Goal: Information Seeking & Learning: Learn about a topic

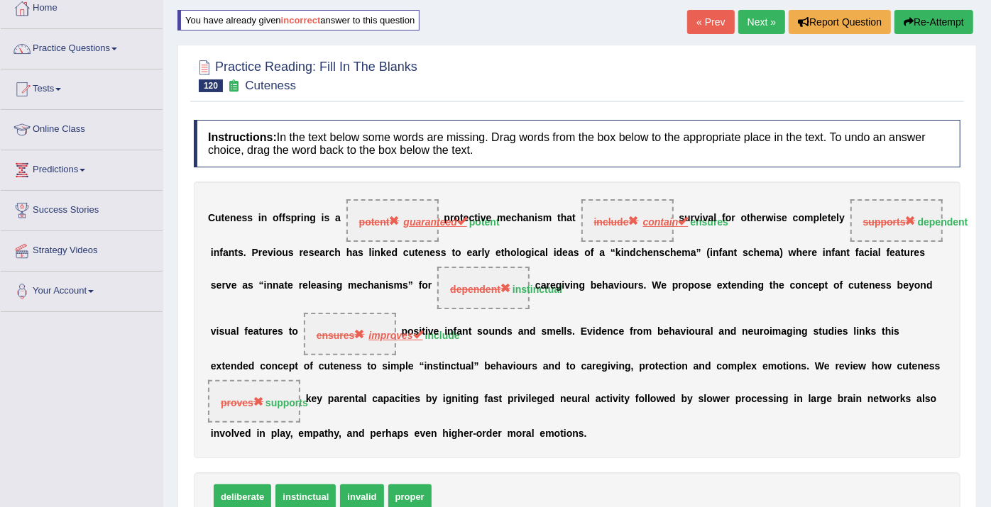
scroll to position [158, 0]
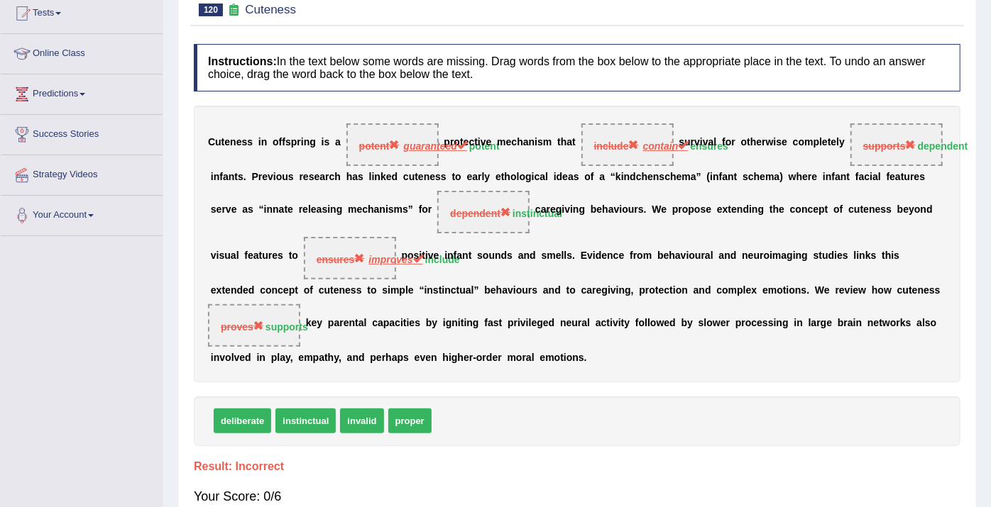
click at [715, 57] on h4 "Instructions: In the text below some words are missing. Drag words from the box…" at bounding box center [577, 68] width 766 height 48
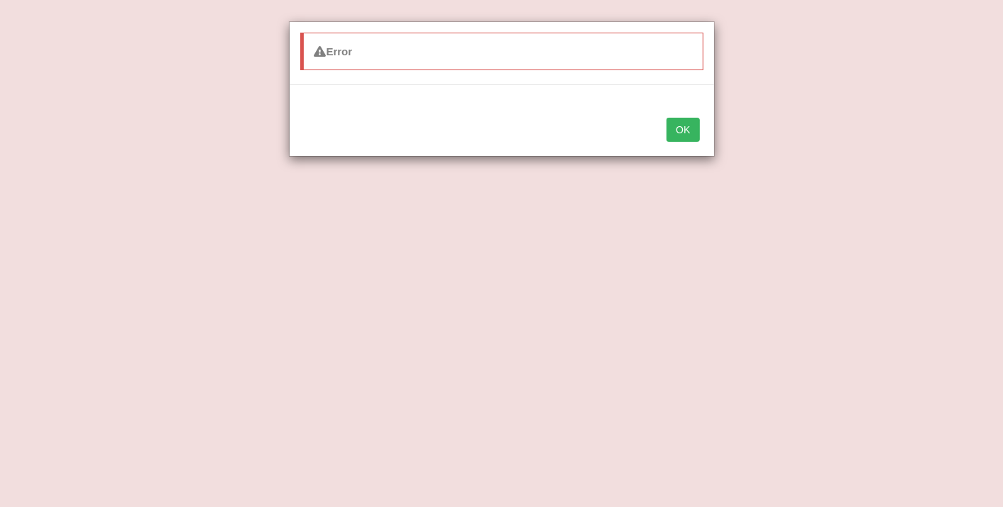
click at [696, 134] on button "OK" at bounding box center [682, 130] width 33 height 24
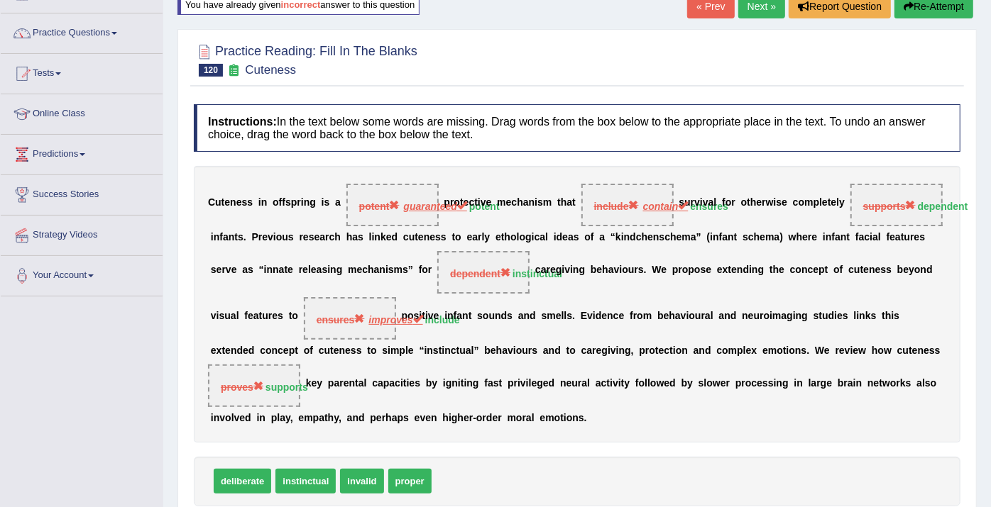
scroll to position [79, 0]
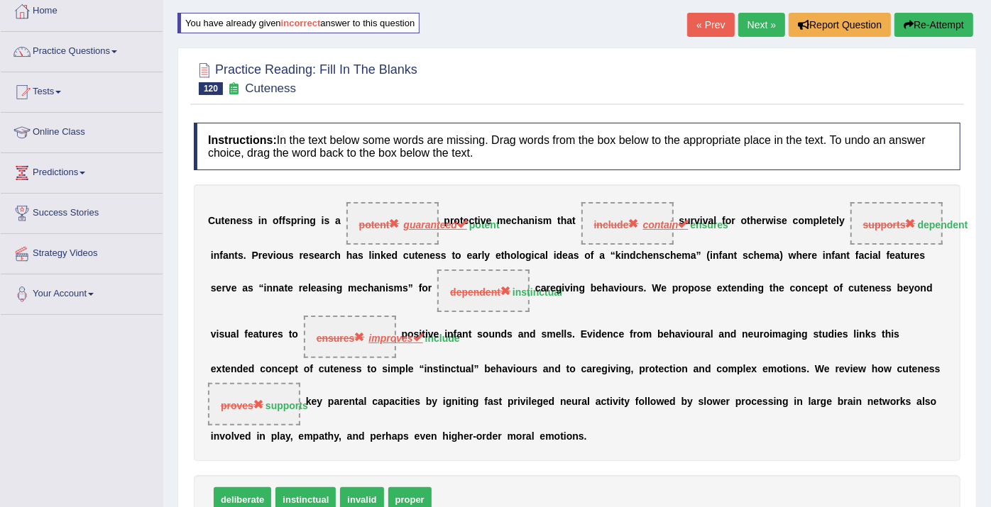
click at [923, 28] on button "Re-Attempt" at bounding box center [933, 25] width 79 height 24
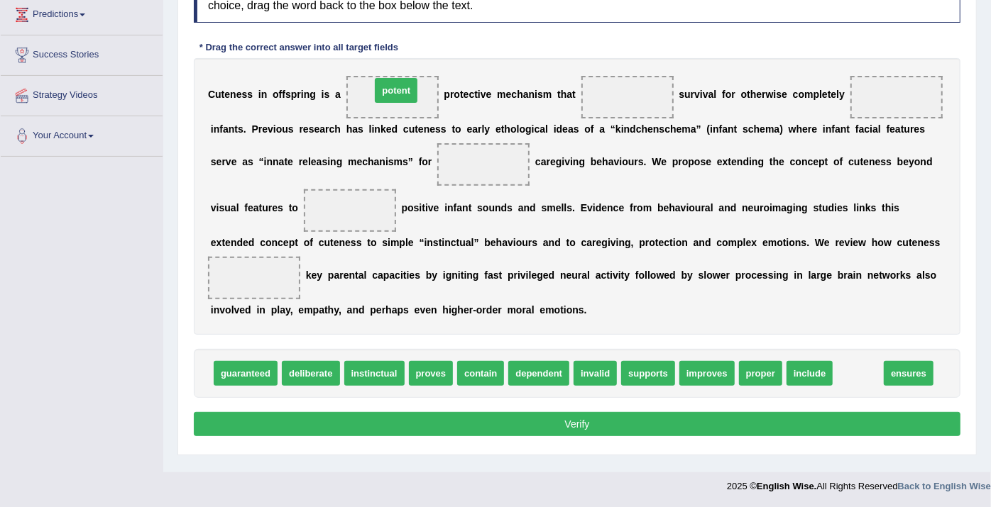
drag, startPoint x: 825, startPoint y: 373, endPoint x: 363, endPoint y: 89, distance: 542.3
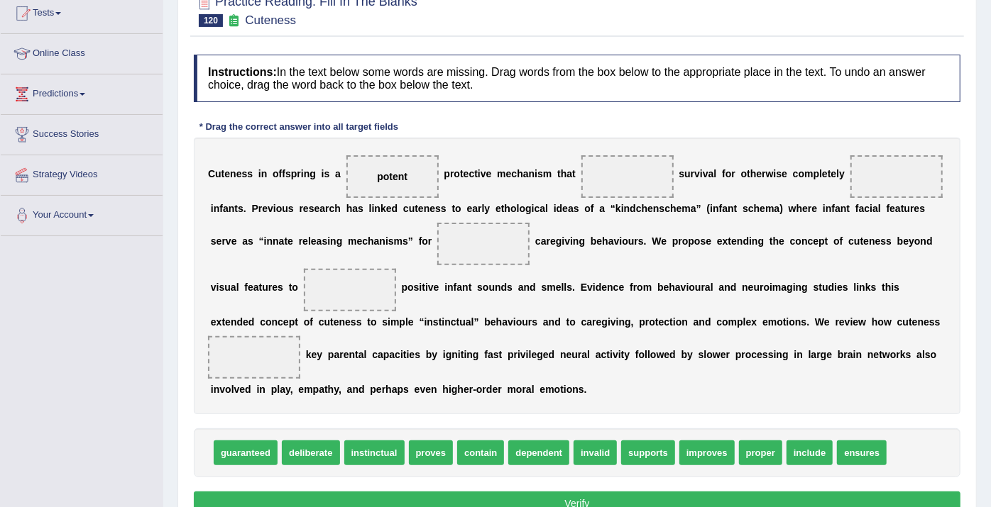
scroll to position [79, 0]
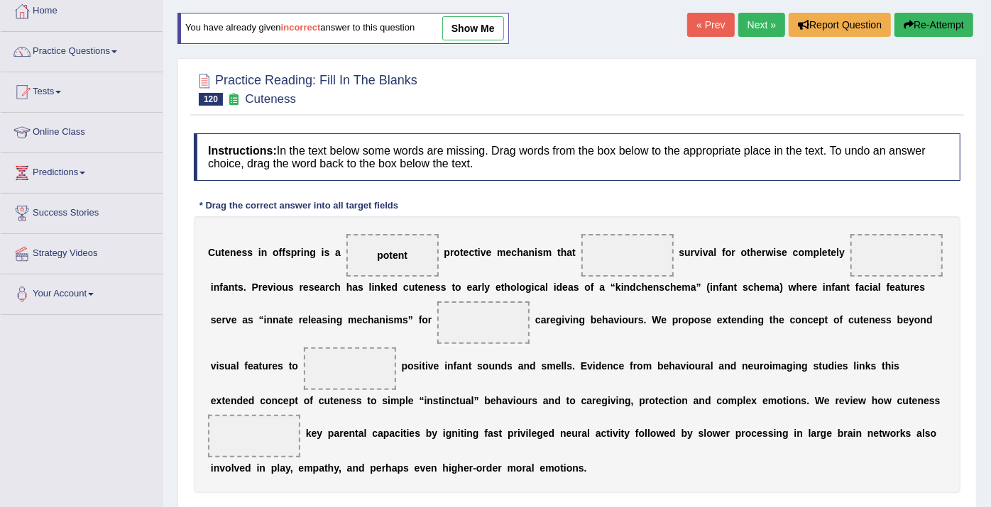
click at [463, 17] on link "show me" at bounding box center [473, 28] width 62 height 24
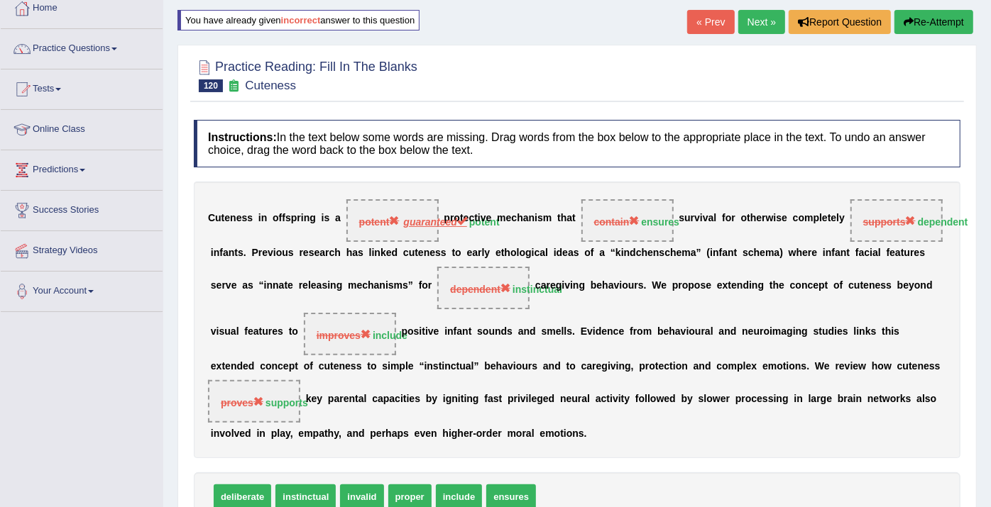
scroll to position [0, 0]
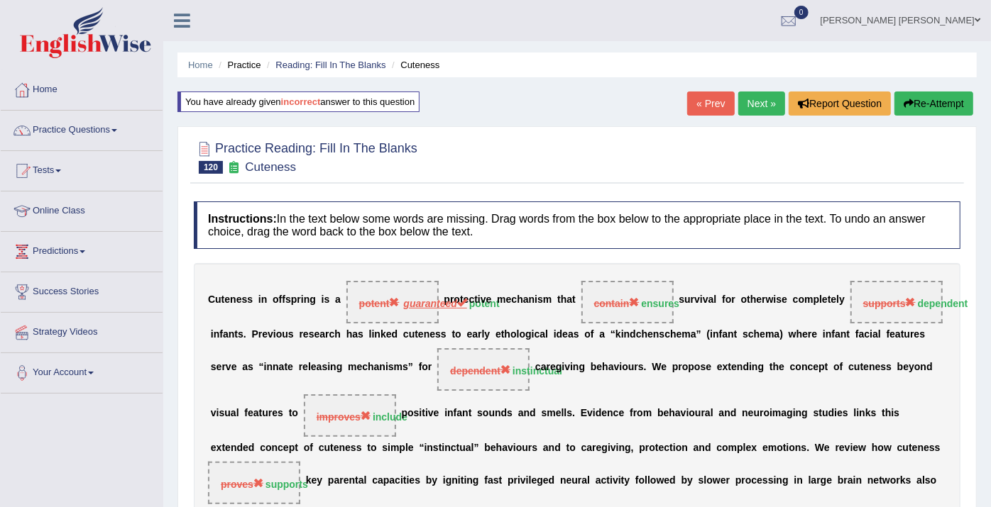
click at [765, 93] on link "Next »" at bounding box center [761, 104] width 47 height 24
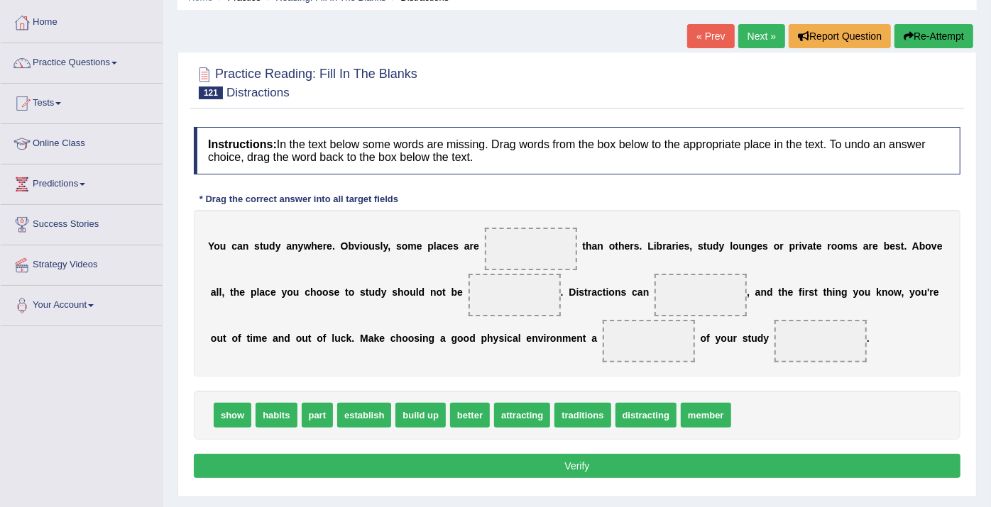
scroll to position [158, 0]
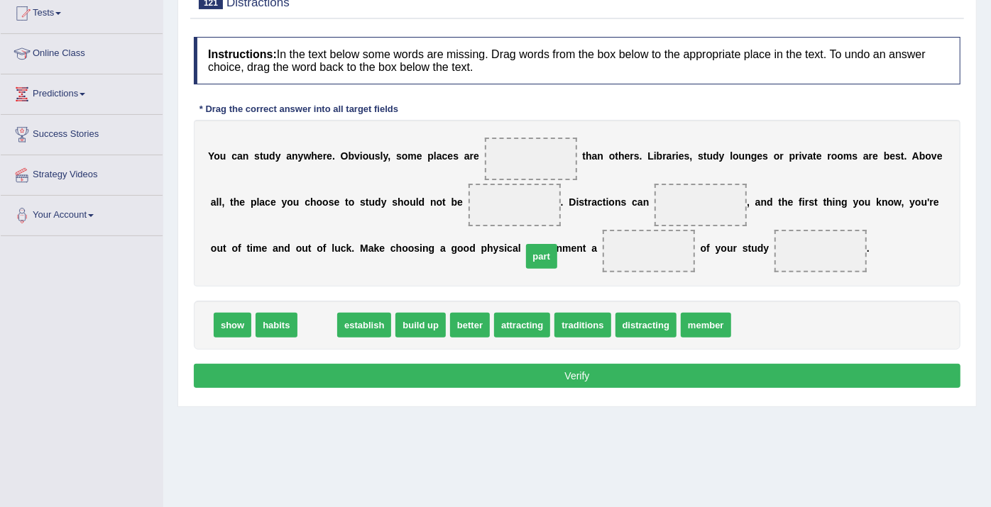
drag, startPoint x: 309, startPoint y: 326, endPoint x: 533, endPoint y: 257, distance: 234.8
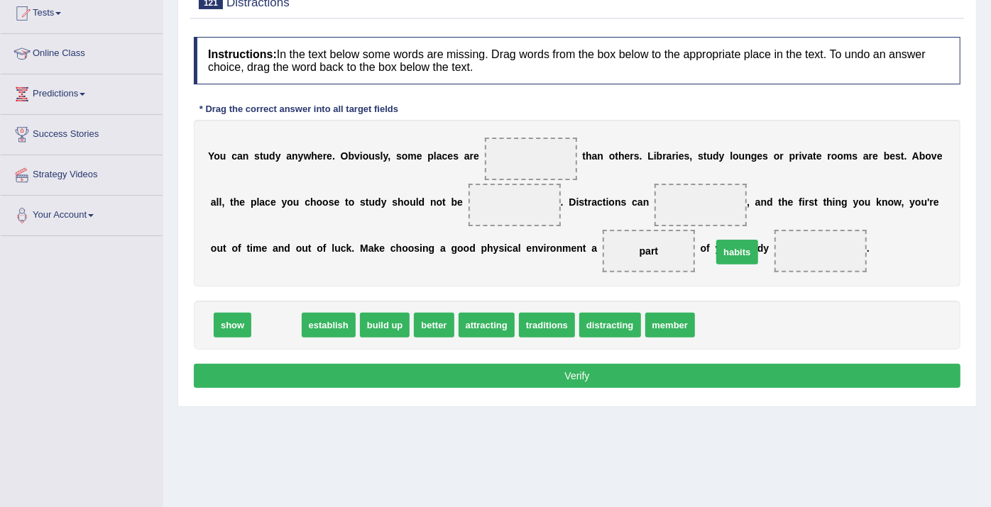
drag, startPoint x: 277, startPoint y: 320, endPoint x: 738, endPoint y: 248, distance: 466.3
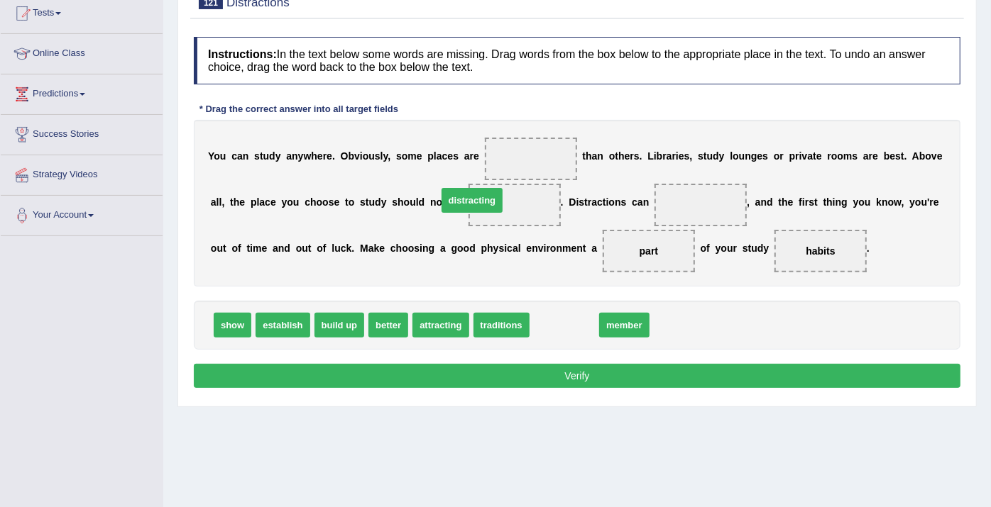
drag, startPoint x: 550, startPoint y: 319, endPoint x: 458, endPoint y: 204, distance: 147.0
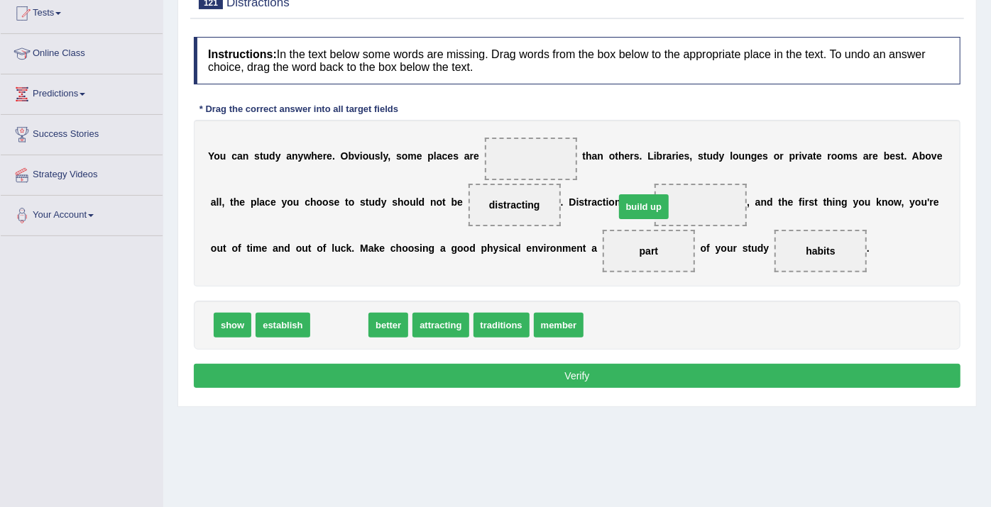
drag, startPoint x: 346, startPoint y: 328, endPoint x: 651, endPoint y: 210, distance: 326.5
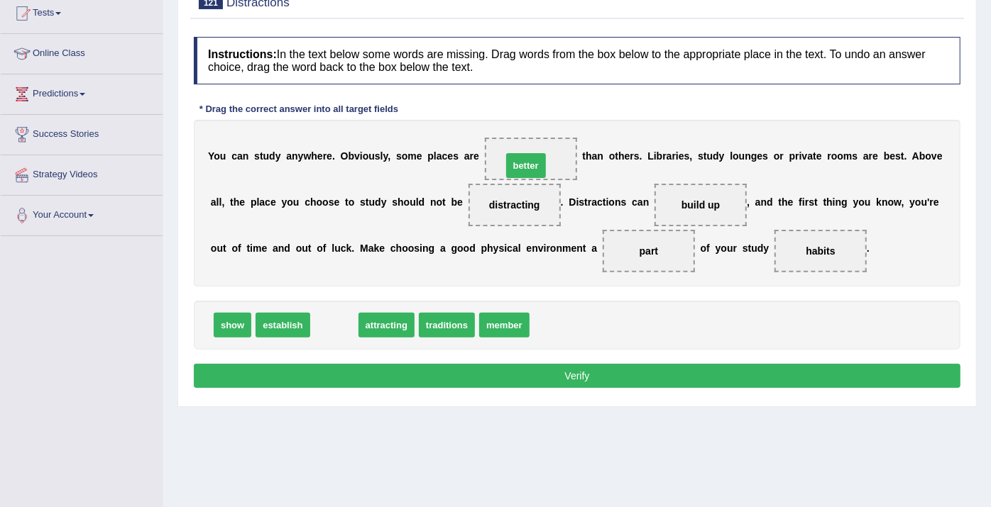
drag, startPoint x: 331, startPoint y: 321, endPoint x: 522, endPoint y: 160, distance: 249.8
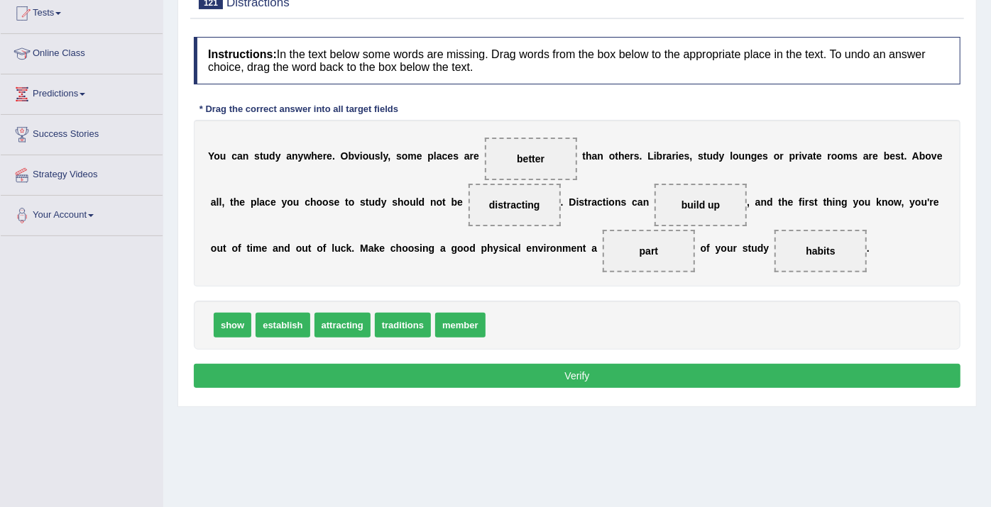
click at [641, 383] on button "Verify" at bounding box center [577, 376] width 766 height 24
